Goal: Navigation & Orientation: Go to known website

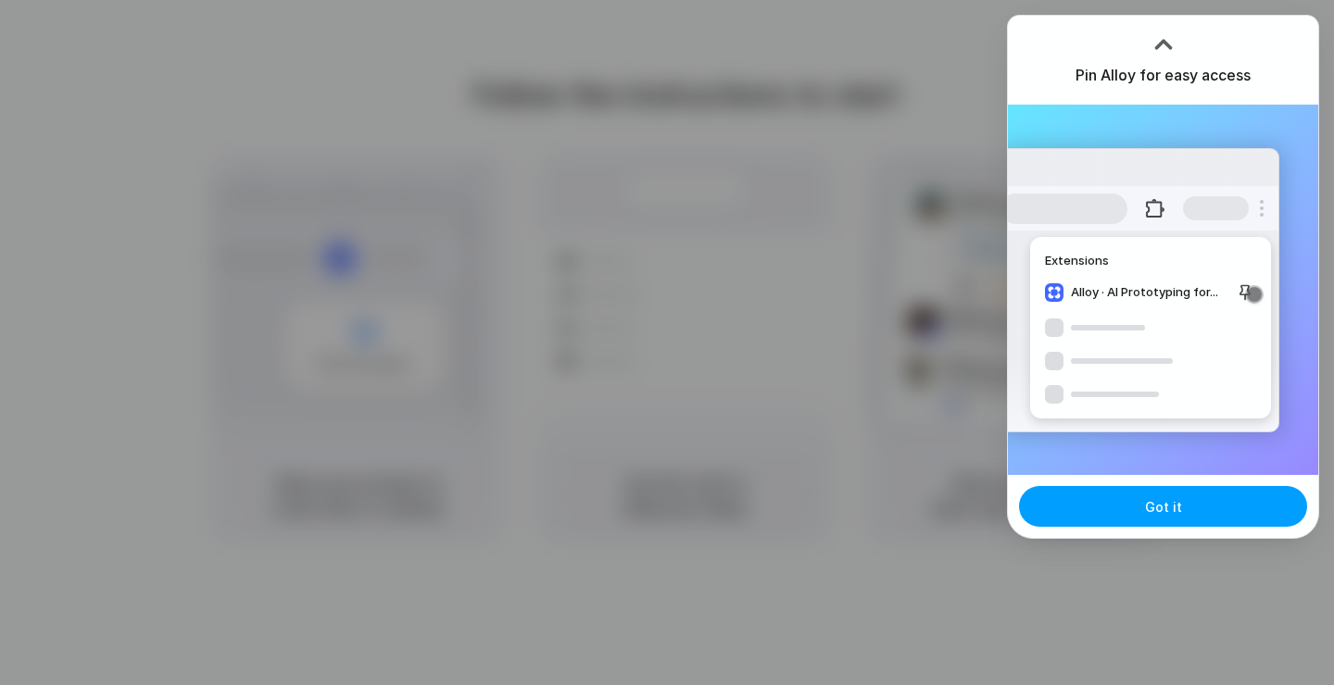
click at [1106, 510] on button "Got it" at bounding box center [1163, 506] width 288 height 41
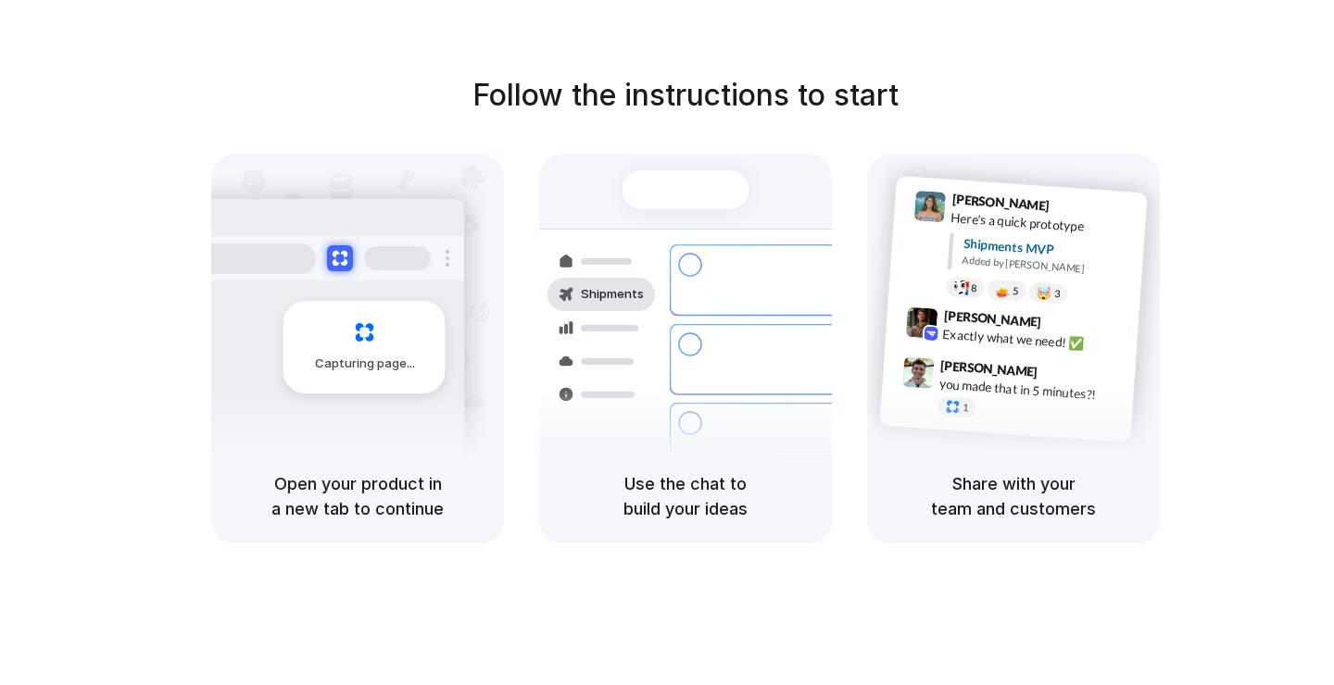
click at [354, 348] on div "Capturing page" at bounding box center [364, 347] width 162 height 93
